Goal: Information Seeking & Learning: Understand process/instructions

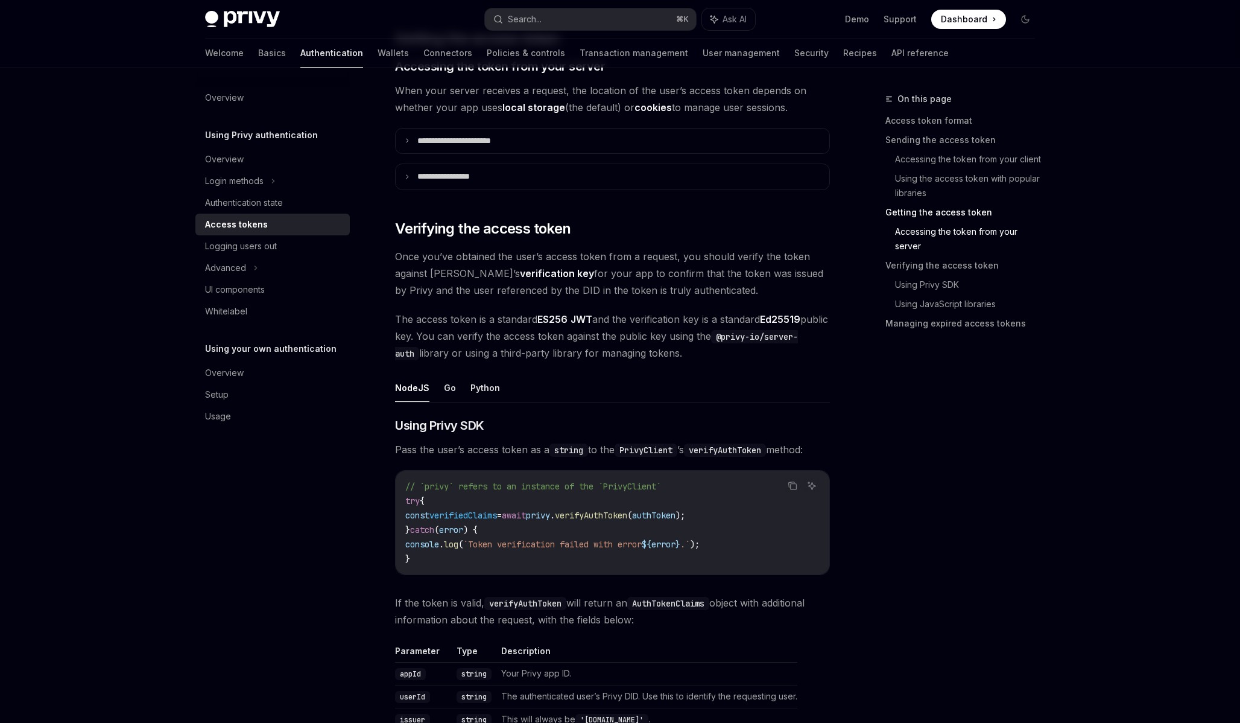
scroll to position [1591, 0]
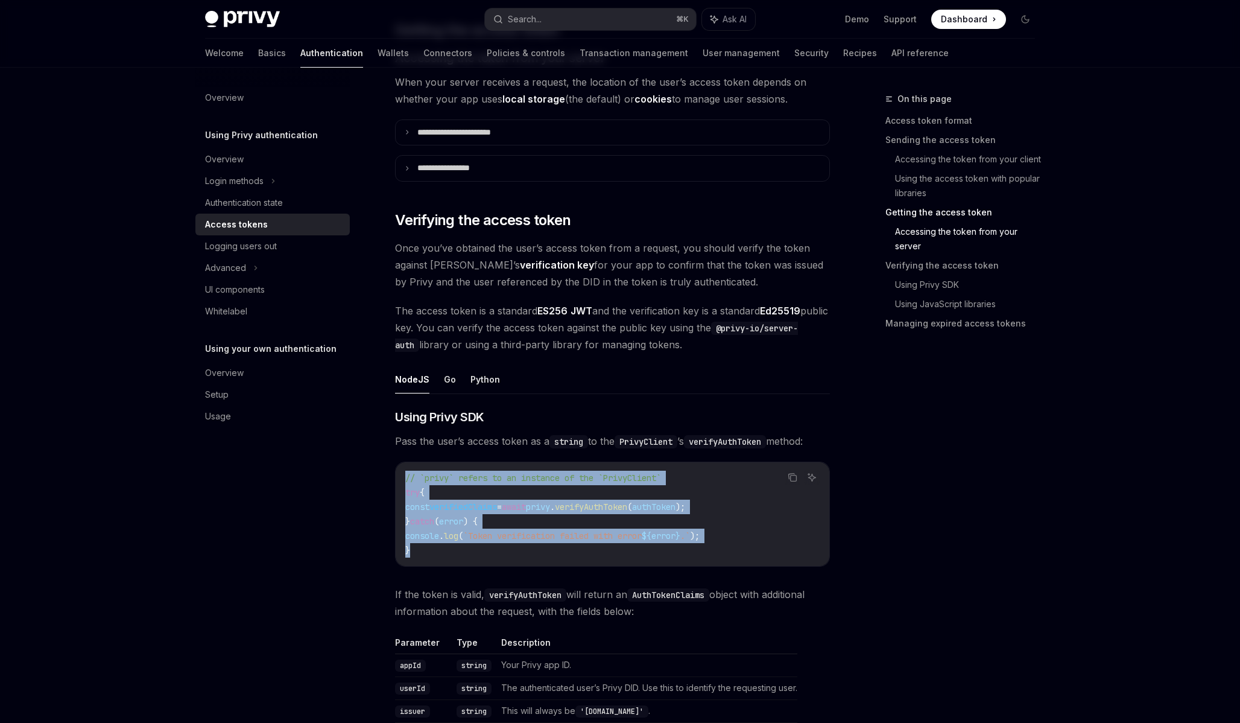
drag, startPoint x: 472, startPoint y: 559, endPoint x: 407, endPoint y: 476, distance: 106.1
click at [407, 476] on div "// `privy` refers to an instance of the `PrivyClient` try { const verifiedClaim…" at bounding box center [613, 514] width 434 height 104
copy code "// `privy` refers to an instance of the `PrivyClient` try { const verifiedClaim…"
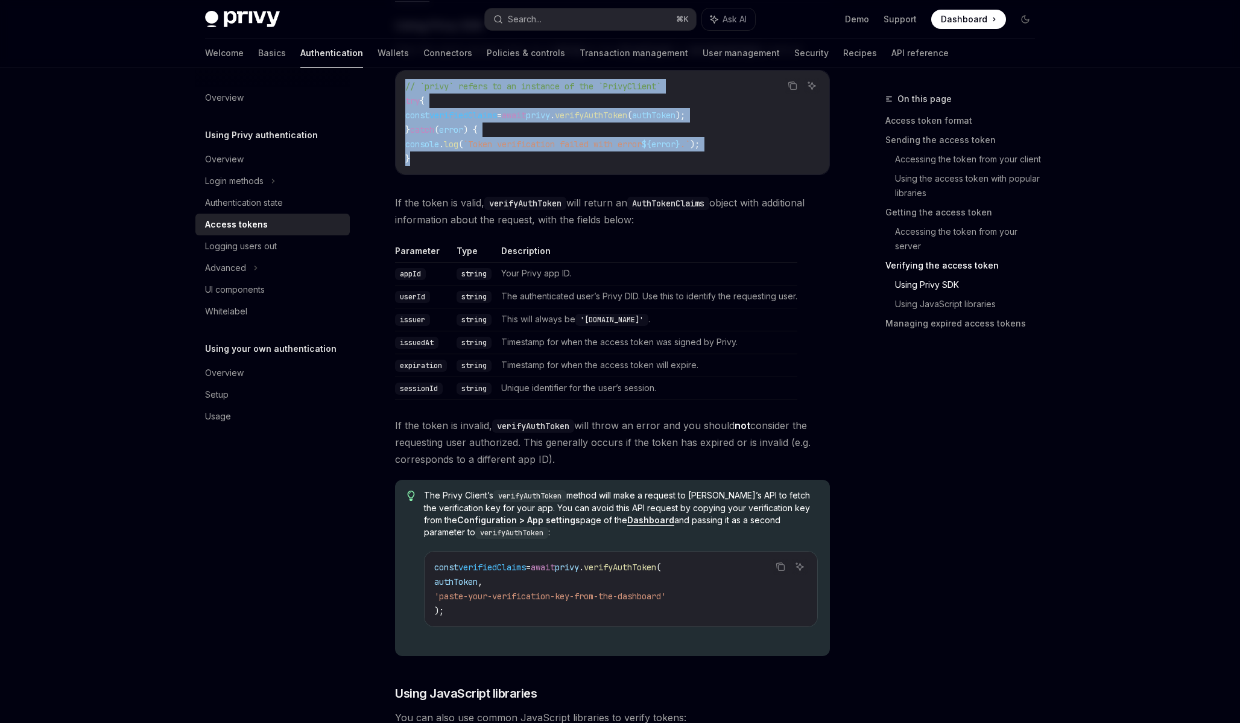
scroll to position [1985, 0]
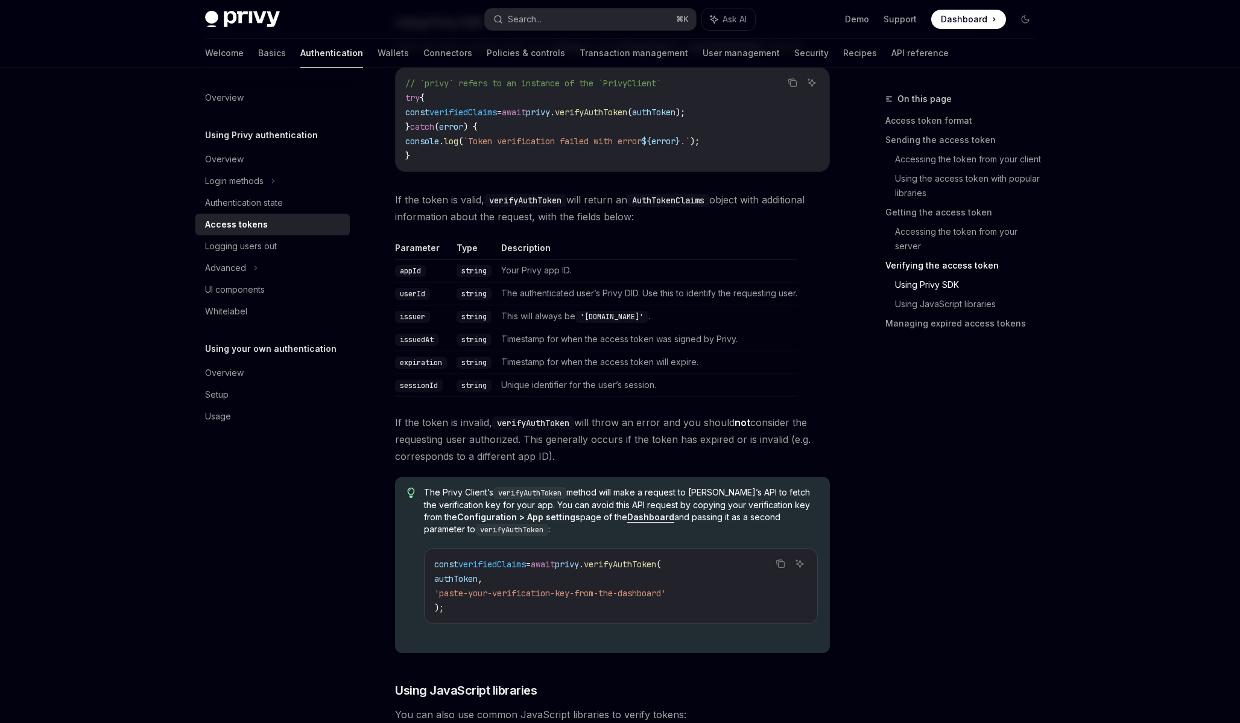
click at [515, 151] on code "// `privy` refers to an instance of the `PrivyClient` try { const verifiedClaim…" at bounding box center [612, 119] width 414 height 87
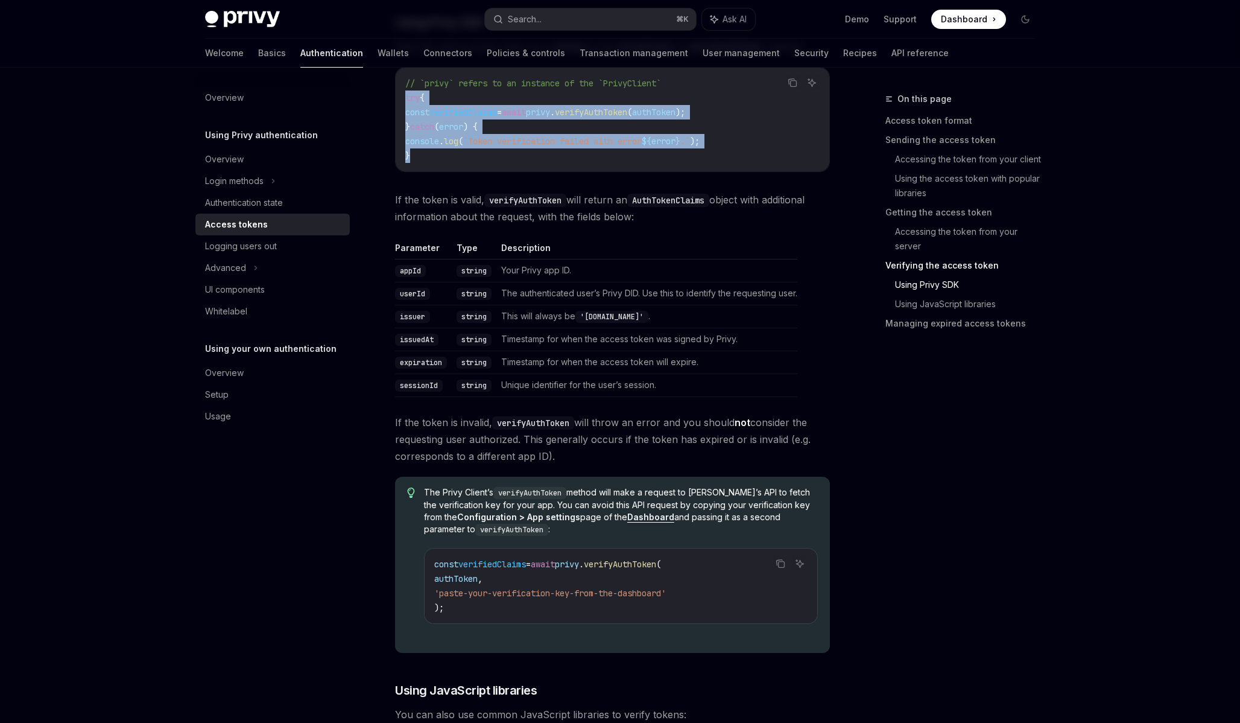
drag, startPoint x: 453, startPoint y: 160, endPoint x: 401, endPoint y: 95, distance: 84.1
click at [401, 95] on div "// `privy` refers to an instance of the `PrivyClient` try { const verifiedClaim…" at bounding box center [613, 120] width 434 height 104
copy code "try { const verifiedClaims = await privy . verifyAuthToken ( authToken ); } cat…"
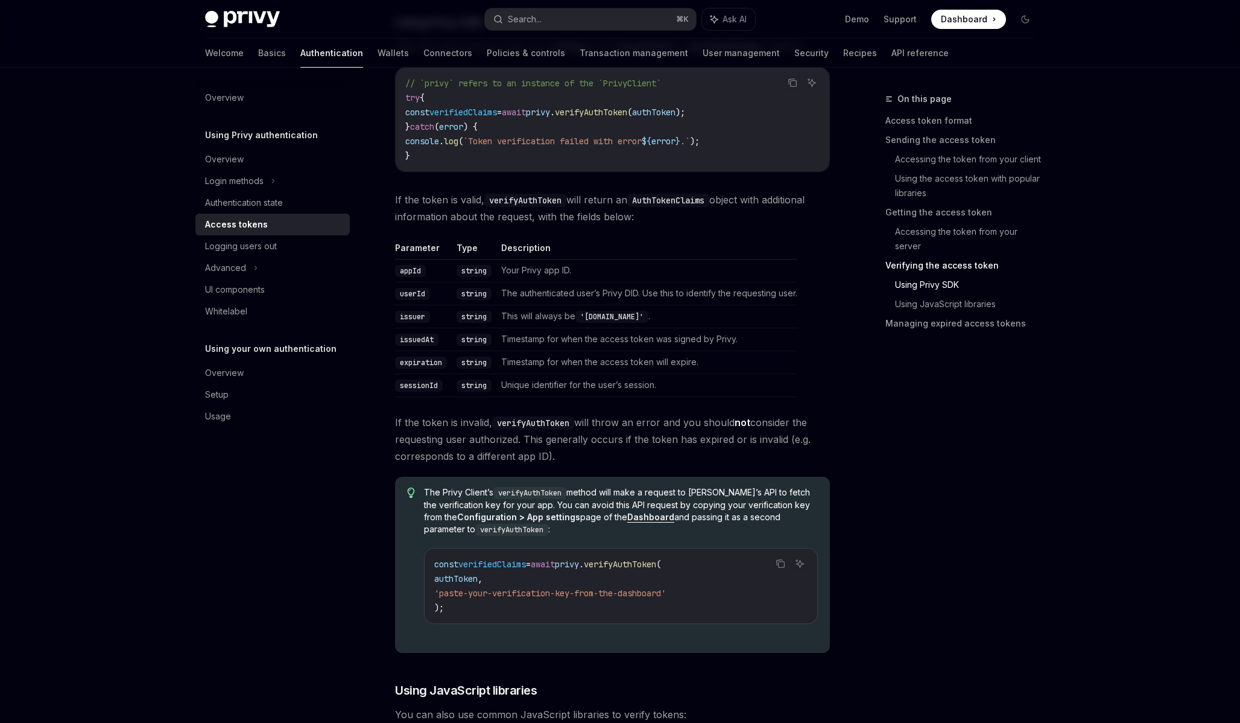
click at [705, 287] on td "The authenticated user’s Privy DID. Use this to identify the requesting user." at bounding box center [646, 293] width 301 height 23
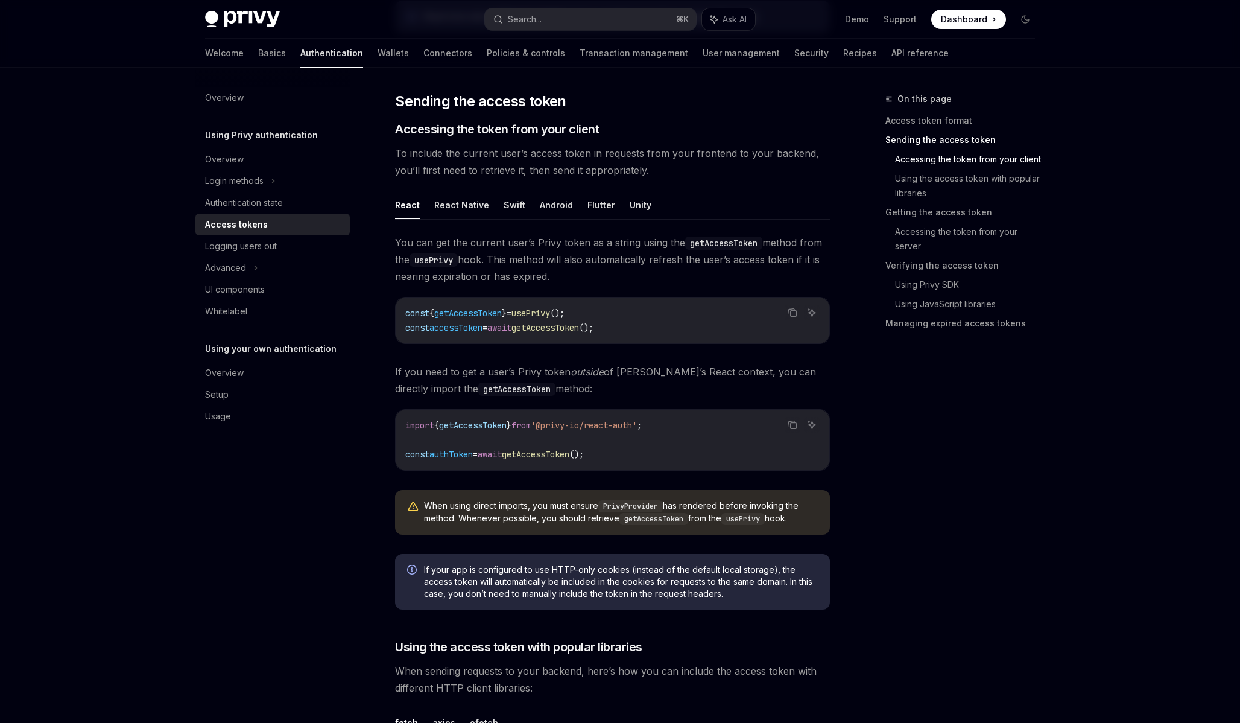
scroll to position [121, 0]
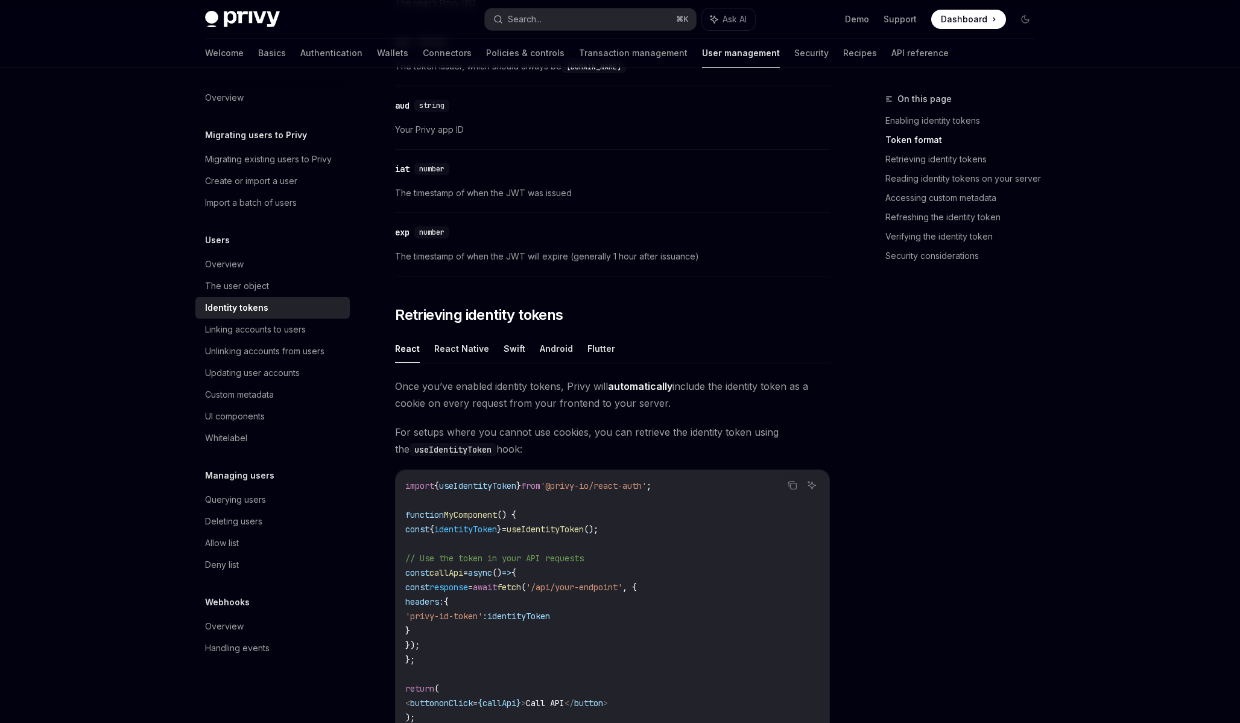
scroll to position [799, 0]
